Goal: Transaction & Acquisition: Book appointment/travel/reservation

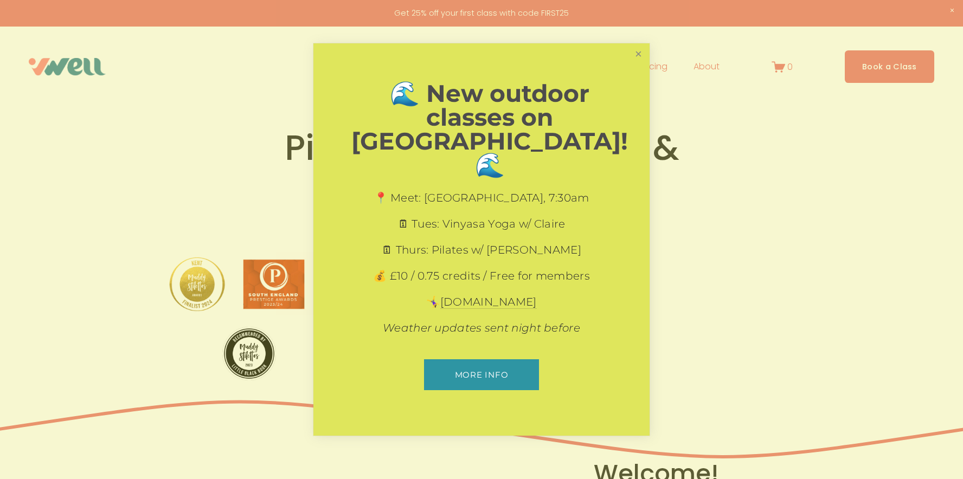
click at [633, 64] on link "Close" at bounding box center [638, 54] width 19 height 19
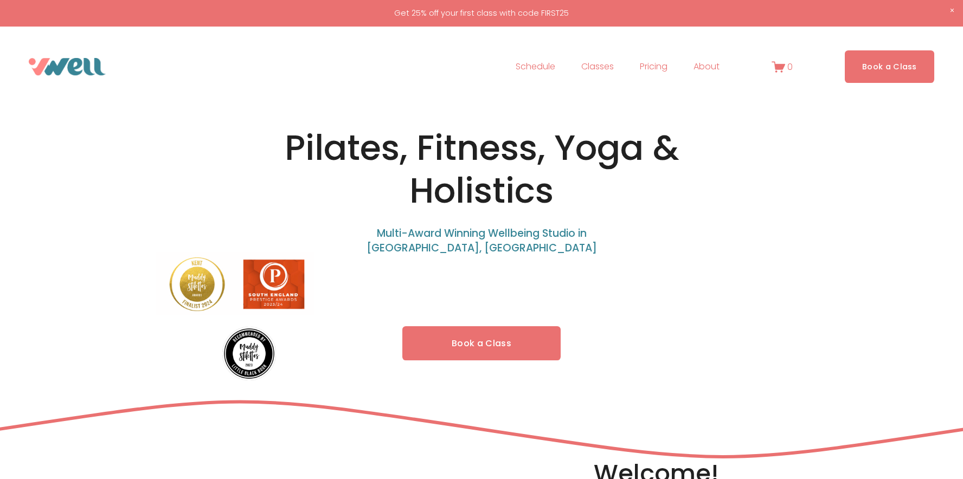
click at [453, 355] on link "Book a Class" at bounding box center [481, 343] width 158 height 34
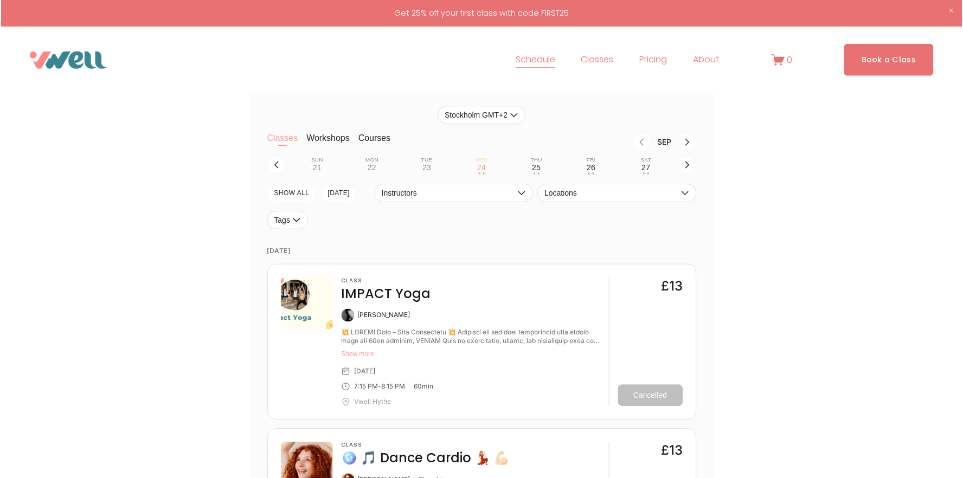
scroll to position [636, 0]
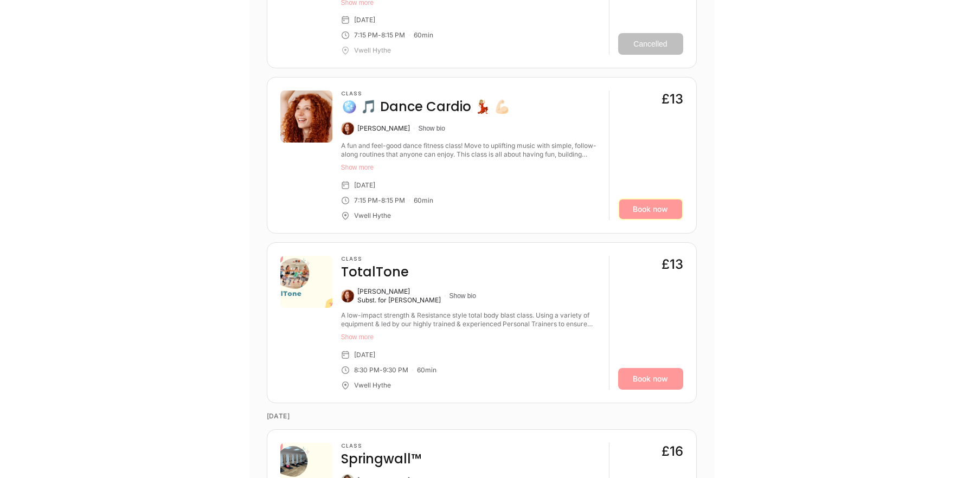
click at [639, 208] on link "Book now" at bounding box center [650, 209] width 65 height 22
